Goal: Transaction & Acquisition: Purchase product/service

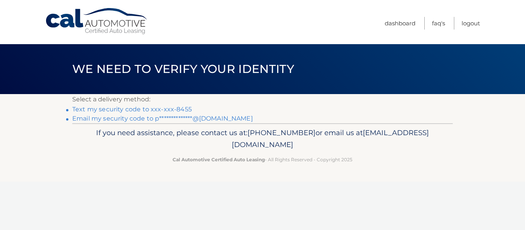
click at [157, 107] on link "Text my security code to xxx-xxx-8455" at bounding box center [131, 109] width 119 height 7
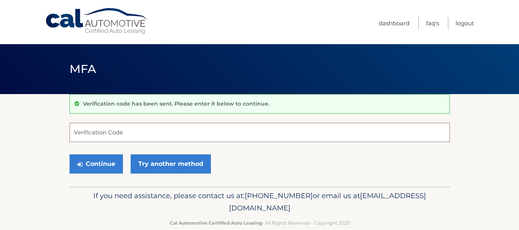
click at [123, 136] on input "Verification Code" at bounding box center [260, 132] width 380 height 19
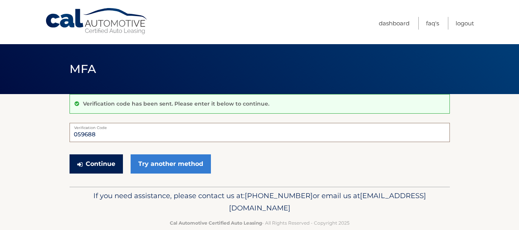
type input "059688"
click at [96, 164] on button "Continue" at bounding box center [96, 163] width 53 height 19
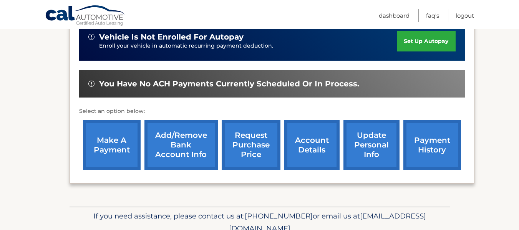
scroll to position [212, 0]
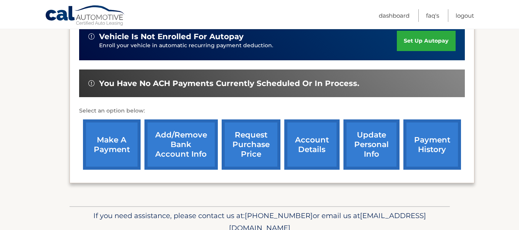
click at [126, 138] on link "make a payment" at bounding box center [112, 144] width 58 height 50
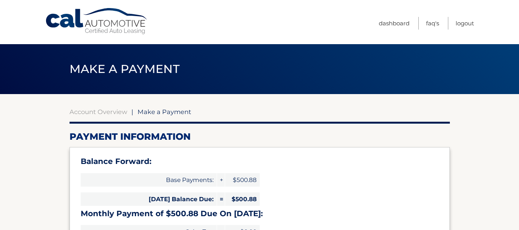
select select "OWZiM2MxYjQtYTI0ZS00ZjBiLTg0NTktMmQ2MjE2ZjFhMzg4"
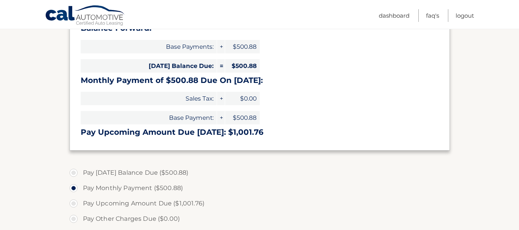
scroll to position [132, 0]
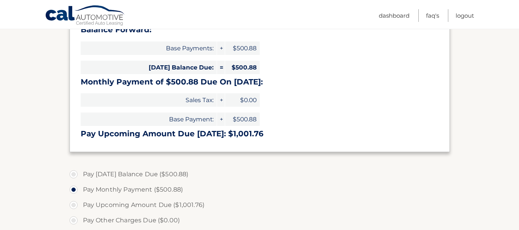
click at [72, 172] on label "Pay [DATE] Balance Due ($500.88)" at bounding box center [260, 174] width 380 height 15
click at [73, 172] on input "Pay [DATE] Balance Due ($500.88)" at bounding box center [77, 173] width 8 height 12
radio input "true"
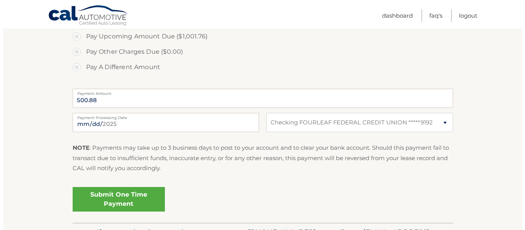
scroll to position [302, 0]
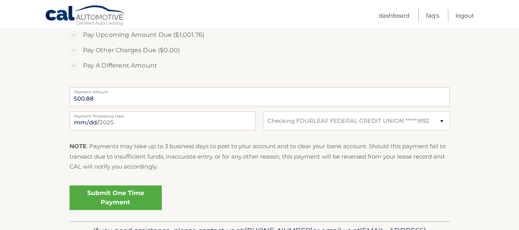
click at [104, 196] on link "Submit One Time Payment" at bounding box center [116, 197] width 92 height 25
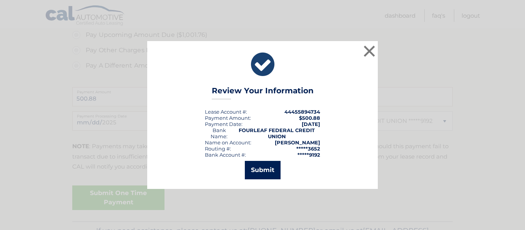
click at [259, 169] on button "Submit" at bounding box center [263, 170] width 36 height 18
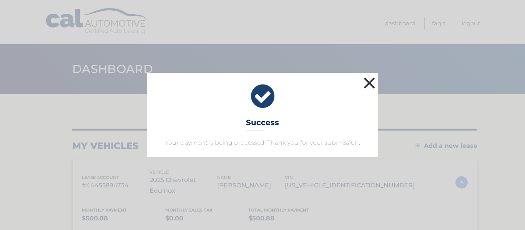
click at [372, 83] on button "×" at bounding box center [368, 82] width 15 height 15
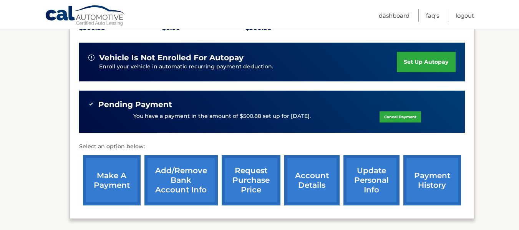
scroll to position [190, 0]
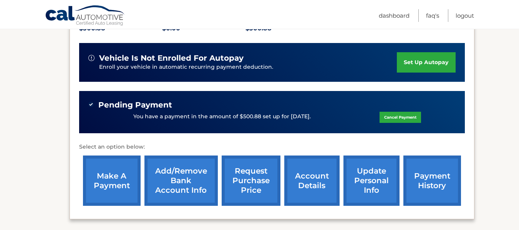
click at [113, 163] on link "make a payment" at bounding box center [112, 181] width 58 height 50
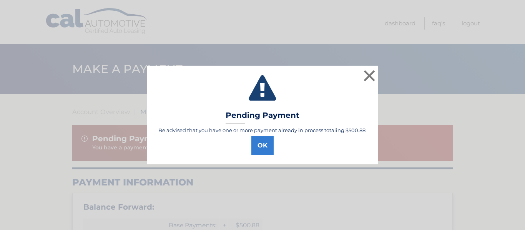
select select "OWZiM2MxYjQtYTI0ZS00ZjBiLTg0NTktMmQ2MjE2ZjFhMzg4"
click at [371, 73] on button "×" at bounding box center [368, 75] width 15 height 15
